Goal: Task Accomplishment & Management: Manage account settings

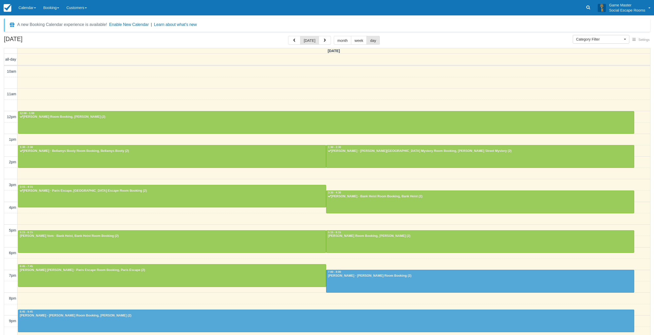
select select
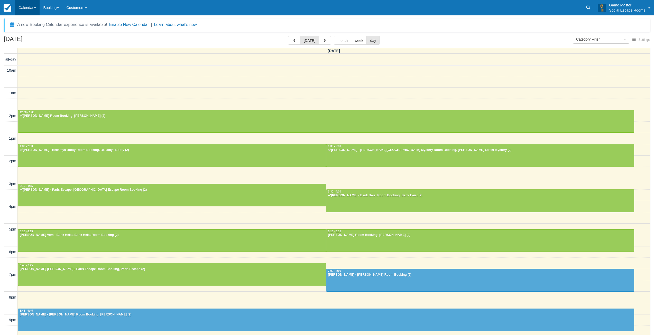
click at [24, 5] on link "Calendar" at bounding box center [27, 7] width 25 height 15
click at [25, 70] on link "Day" at bounding box center [35, 70] width 41 height 11
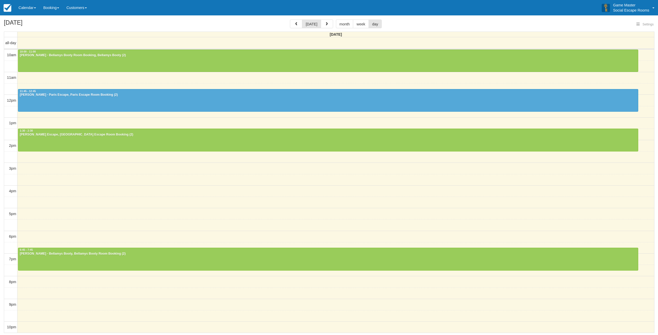
select select
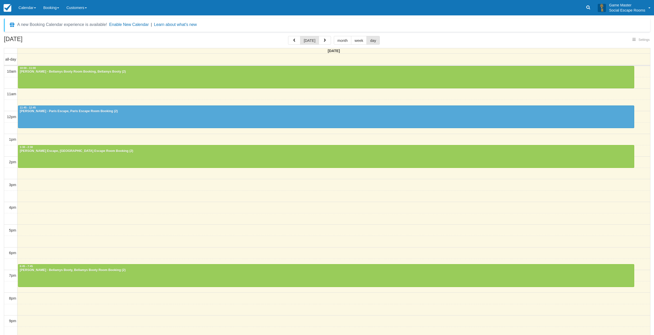
select select
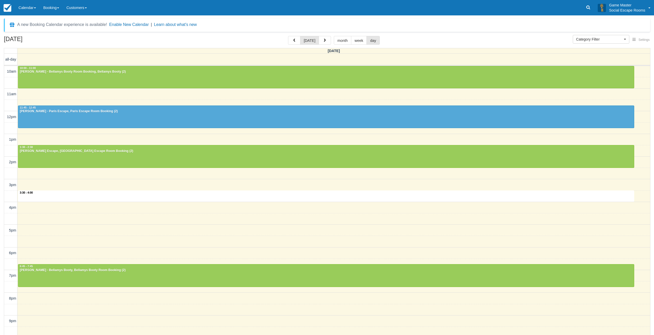
click at [57, 200] on div "10am 11am 12pm 1pm 2pm 3pm 4pm 5pm 6pm 7pm 8pm 9pm 10pm 3:30 - 4:00 10:00 - 11:…" at bounding box center [327, 208] width 646 height 285
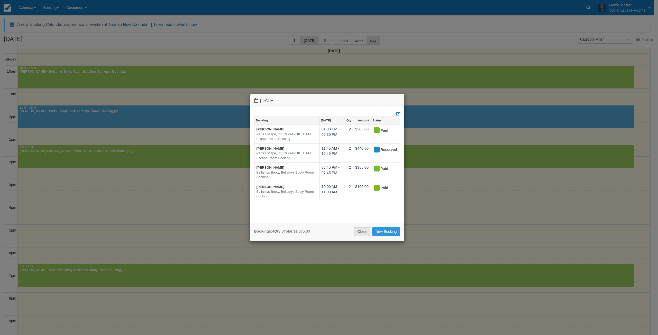
click at [359, 234] on link "Close" at bounding box center [362, 231] width 16 height 9
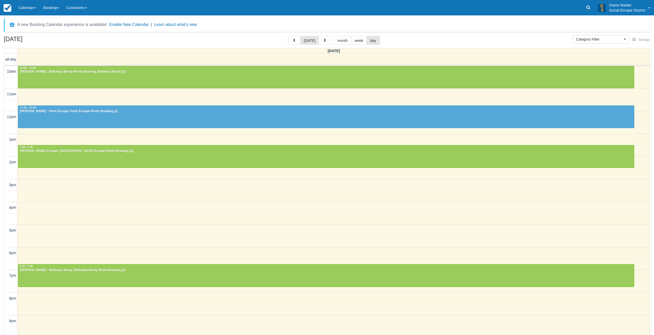
click at [569, 23] on div "A new Booking Calendar experience is available! Enable New Calendar | Learn abo…" at bounding box center [327, 25] width 646 height 13
click at [31, 9] on link "Calendar" at bounding box center [27, 7] width 25 height 15
click at [34, 76] on ul "Customer Inventory Month Week Day" at bounding box center [35, 46] width 41 height 62
click at [24, 8] on link "Calendar" at bounding box center [27, 7] width 25 height 15
click at [24, 67] on link "Day" at bounding box center [35, 70] width 41 height 11
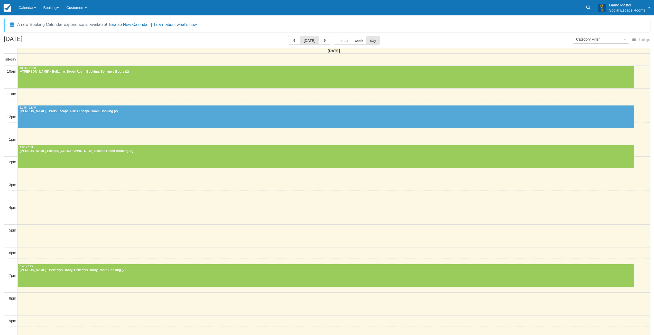
select select
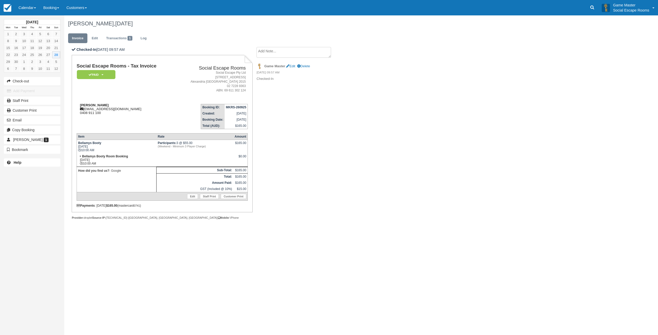
click at [85, 106] on strong "[PERSON_NAME]" at bounding box center [94, 105] width 29 height 4
drag, startPoint x: 85, startPoint y: 106, endPoint x: 93, endPoint y: 106, distance: 8.5
click at [93, 106] on strong "[PERSON_NAME]" at bounding box center [94, 105] width 29 height 4
